Goal: Information Seeking & Learning: Learn about a topic

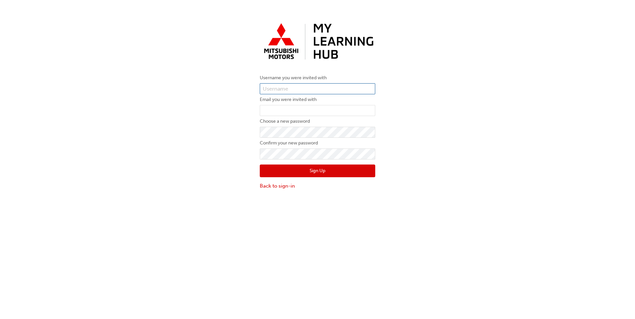
click at [296, 86] on input "text" at bounding box center [318, 88] width 116 height 11
paste input "0005993902"
type input "0005993902"
click at [301, 113] on input "email" at bounding box center [318, 110] width 116 height 11
type input "[EMAIL_ADDRESS][DOMAIN_NAME]"
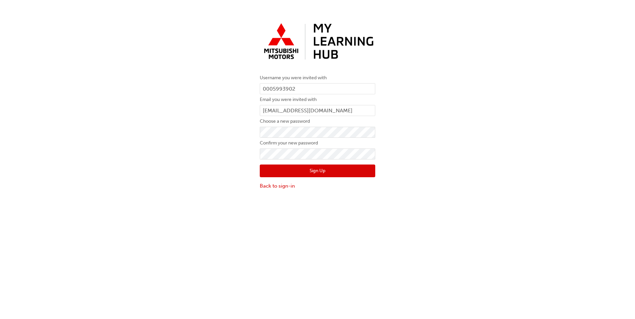
click at [341, 171] on button "Sign Up" at bounding box center [318, 171] width 116 height 13
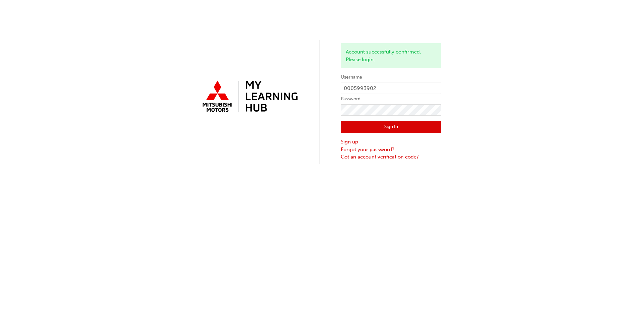
click at [391, 124] on button "Sign In" at bounding box center [391, 127] width 100 height 13
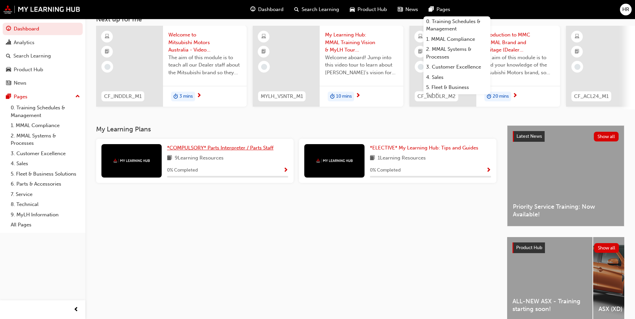
scroll to position [33, 0]
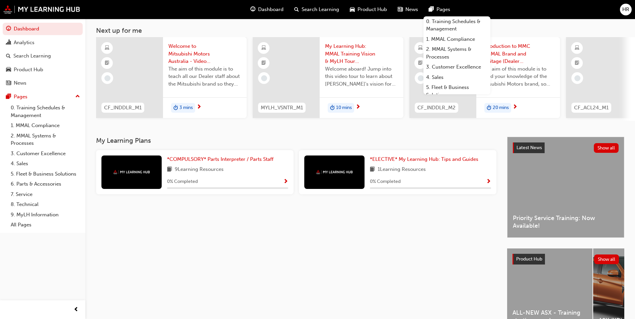
click at [286, 182] on span "Show Progress" at bounding box center [285, 182] width 5 height 6
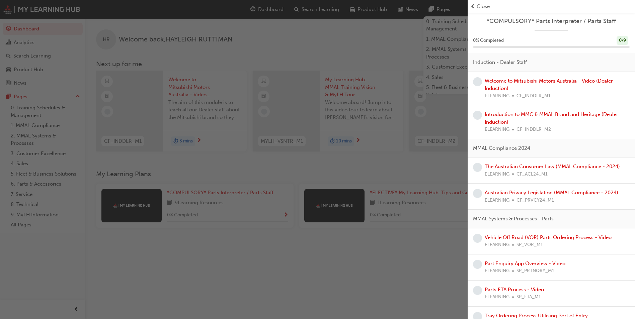
scroll to position [0, 0]
click at [568, 80] on link "Welcome to Mitsubishi Motors Australia - Video (Dealer Induction)" at bounding box center [549, 86] width 128 height 14
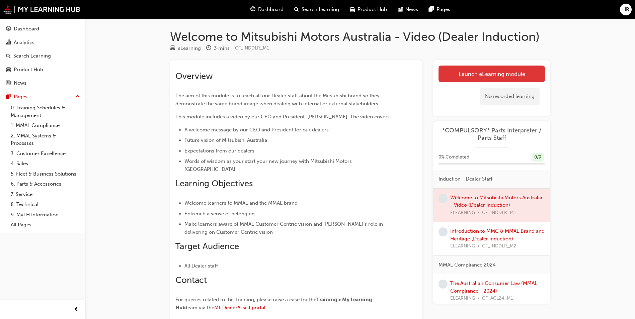
click at [506, 81] on link "Launch eLearning module" at bounding box center [492, 74] width 106 height 17
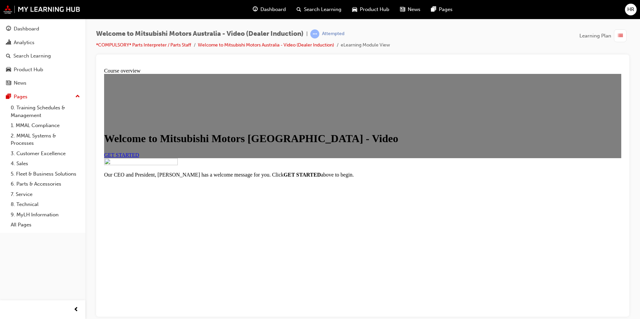
scroll to position [65, 0]
click at [139, 152] on span "GET STARTED" at bounding box center [121, 155] width 35 height 6
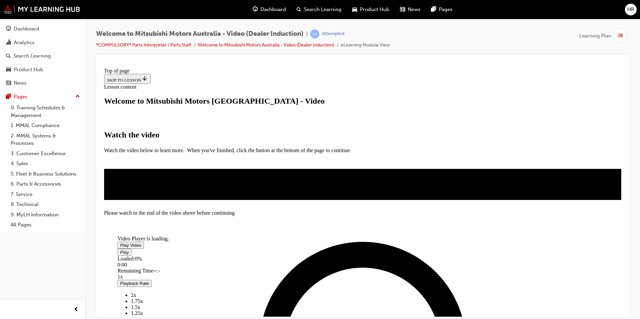
click at [120, 243] on span "Video player" at bounding box center [120, 245] width 0 height 5
click at [120, 255] on span "Video player" at bounding box center [120, 252] width 0 height 5
click at [120, 243] on span "Video player" at bounding box center [120, 245] width 0 height 5
click at [120, 255] on span "Video player" at bounding box center [120, 252] width 0 height 5
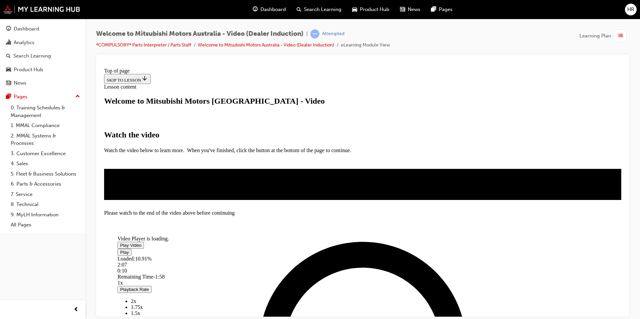
drag, startPoint x: 541, startPoint y: 293, endPoint x: 532, endPoint y: 294, distance: 9.1
drag, startPoint x: 174, startPoint y: 296, endPoint x: 178, endPoint y: 294, distance: 4.5
click at [178, 185] on div "Video Player is loading. Play Video Play Loaded : 10.91% 2:07 0:10 Remaining Ti…" at bounding box center [362, 184] width 517 height 0
drag, startPoint x: 178, startPoint y: 294, endPoint x: 183, endPoint y: 292, distance: 4.7
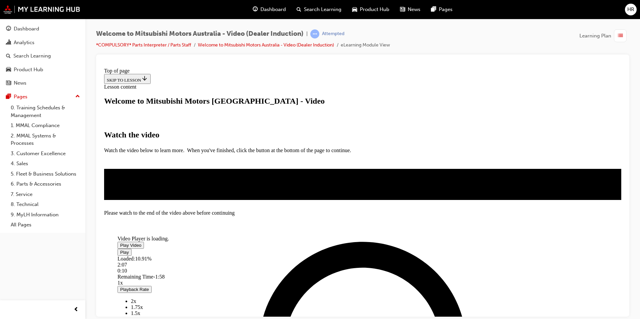
click at [120, 255] on span "Video player" at bounding box center [120, 252] width 0 height 5
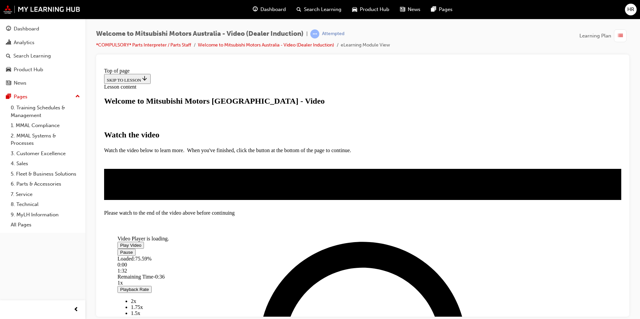
click at [120, 255] on span "Video player" at bounding box center [120, 252] width 0 height 5
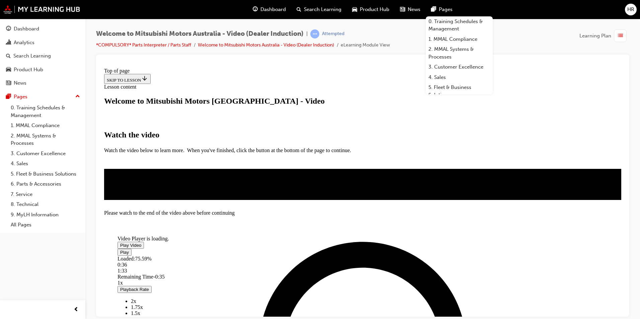
click at [120, 243] on span "Video player" at bounding box center [120, 245] width 0 height 5
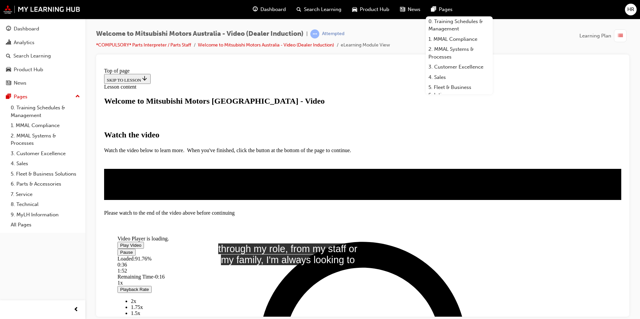
click at [553, 51] on div "Welcome to Mitsubishi Motors Australia - Video (Dealer Induction) | Attempted *…" at bounding box center [362, 41] width 533 height 25
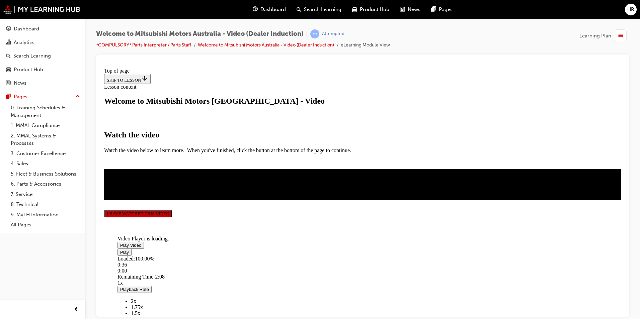
click at [172, 217] on button "I HAVE WATCHED THIS VIDEO" at bounding box center [138, 213] width 68 height 7
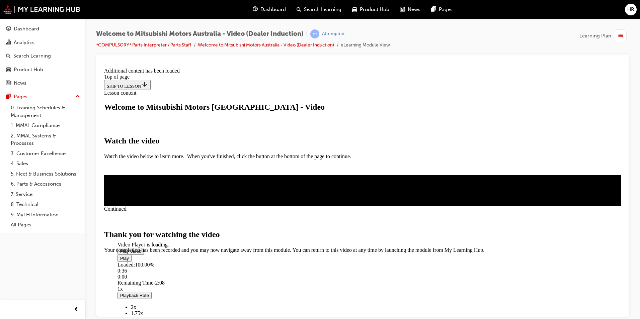
scroll to position [198, 0]
click at [145, 279] on span "CLOSE MODULE" at bounding box center [124, 282] width 41 height 6
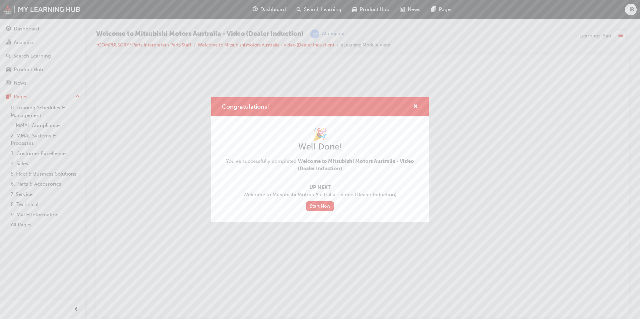
scroll to position [0, 0]
click at [316, 204] on link "Start Now" at bounding box center [320, 207] width 28 height 10
click at [418, 106] on span "cross-icon" at bounding box center [415, 107] width 5 height 6
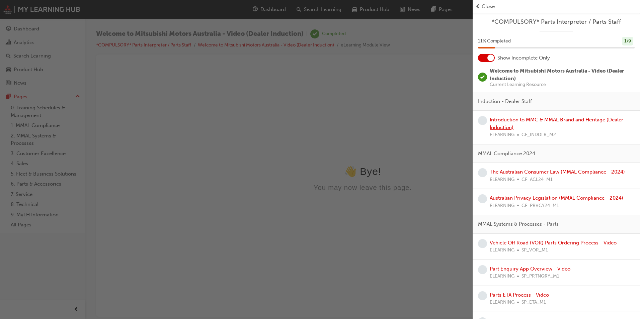
click at [578, 120] on link "Introduction to MMC & MMAL Brand and Heritage (Dealer Induction)" at bounding box center [557, 124] width 134 height 14
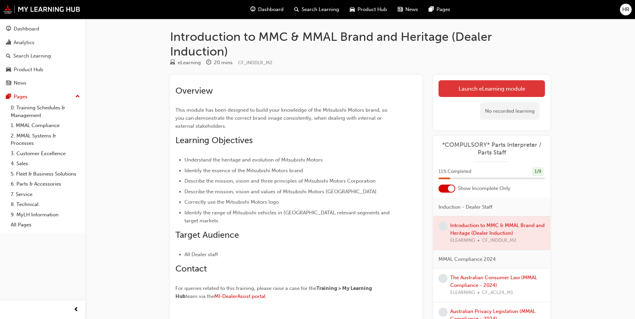
click at [469, 86] on link "Launch eLearning module" at bounding box center [492, 88] width 106 height 17
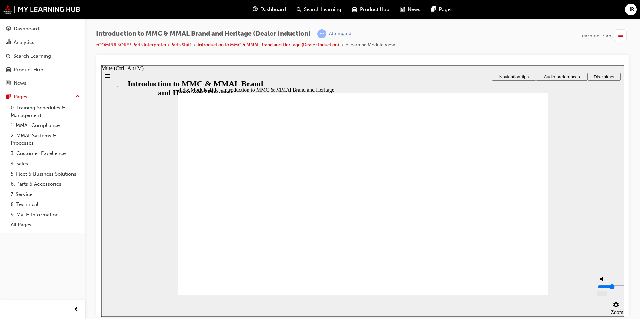
drag, startPoint x: 603, startPoint y: 280, endPoint x: 604, endPoint y: 289, distance: 9.1
click at [604, 289] on input "volume" at bounding box center [619, 286] width 43 height 5
type input "1"
click at [603, 289] on input "volume" at bounding box center [619, 286] width 43 height 5
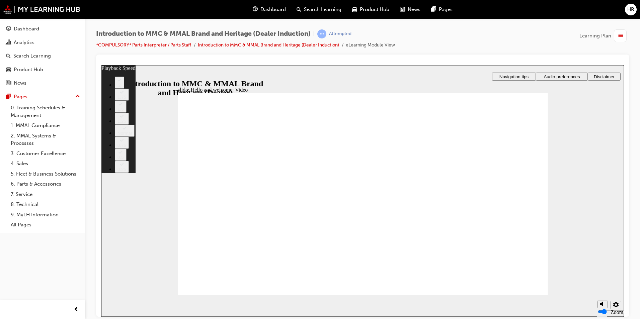
type input "0"
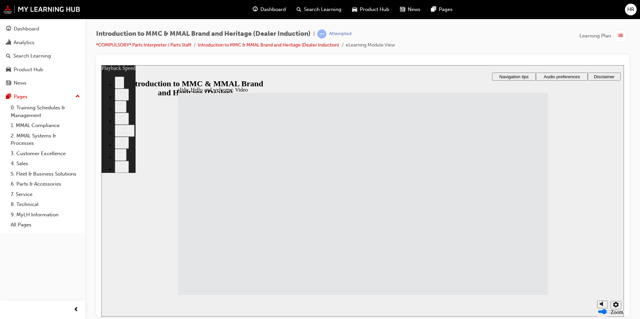
type input "33"
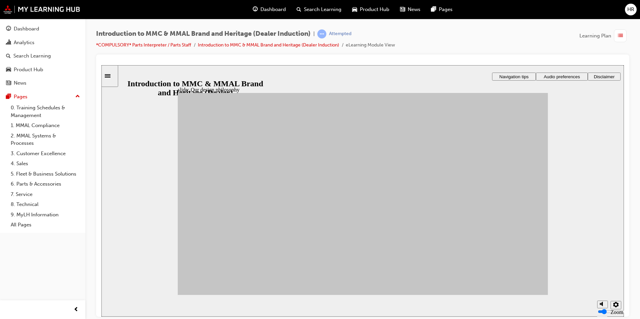
drag, startPoint x: 311, startPoint y: 251, endPoint x: 461, endPoint y: 164, distance: 173.4
drag, startPoint x: 274, startPoint y: 234, endPoint x: 470, endPoint y: 184, distance: 203.2
drag, startPoint x: 322, startPoint y: 198, endPoint x: 468, endPoint y: 212, distance: 146.7
drag, startPoint x: 221, startPoint y: 244, endPoint x: 468, endPoint y: 236, distance: 247.3
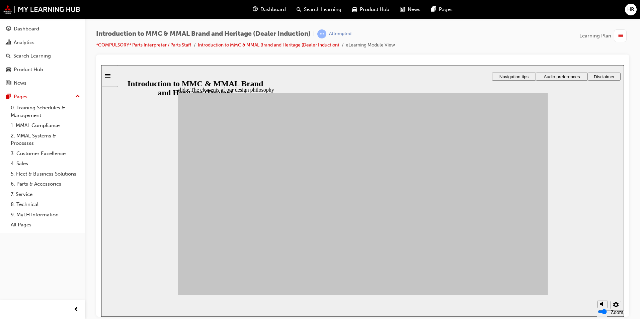
drag, startPoint x: 231, startPoint y: 196, endPoint x: 466, endPoint y: 262, distance: 244.2
drag, startPoint x: 221, startPoint y: 220, endPoint x: 402, endPoint y: 261, distance: 186.0
drag, startPoint x: 273, startPoint y: 193, endPoint x: 400, endPoint y: 172, distance: 128.7
drag, startPoint x: 265, startPoint y: 212, endPoint x: 399, endPoint y: 201, distance: 134.4
drag, startPoint x: 256, startPoint y: 254, endPoint x: 401, endPoint y: 202, distance: 154.4
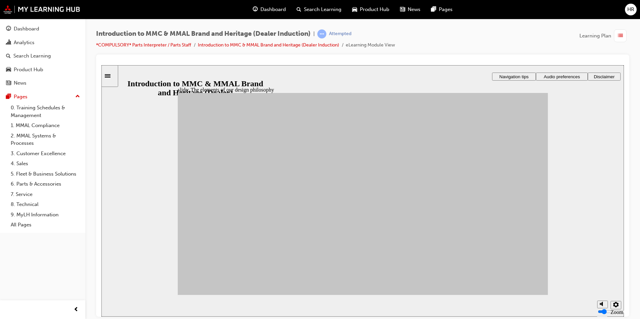
drag, startPoint x: 323, startPoint y: 220, endPoint x: 403, endPoint y: 237, distance: 81.4
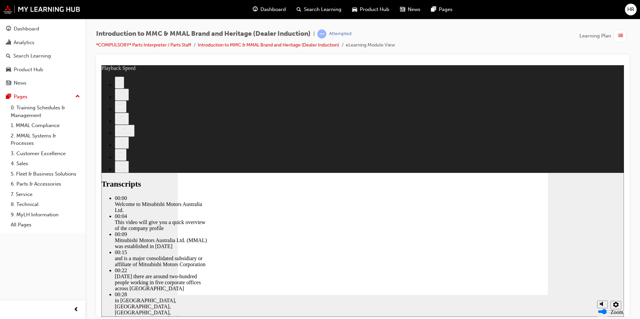
type input "0"
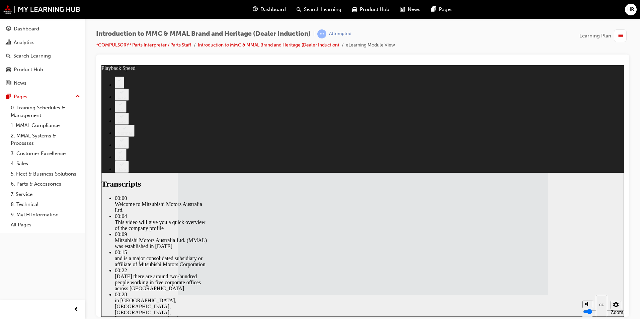
type input "112"
